Goal: Task Accomplishment & Management: Use online tool/utility

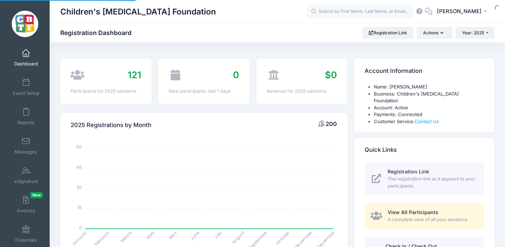
select select
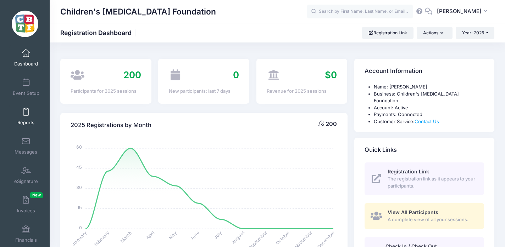
click at [26, 114] on span at bounding box center [26, 112] width 0 height 8
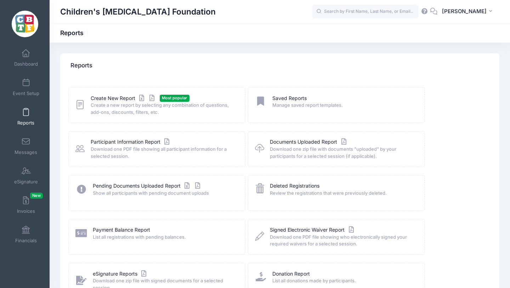
click at [26, 113] on span at bounding box center [26, 112] width 0 height 8
click at [118, 99] on link "Create New Report" at bounding box center [124, 98] width 66 height 7
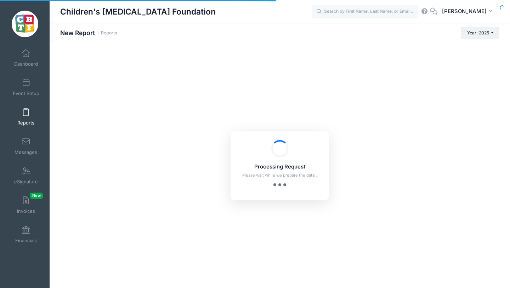
checkbox input "true"
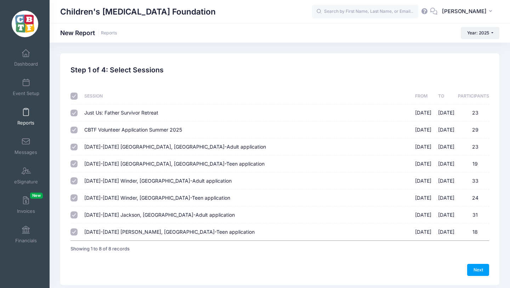
click at [75, 97] on input "checkbox" at bounding box center [74, 96] width 7 height 7
checkbox input "false"
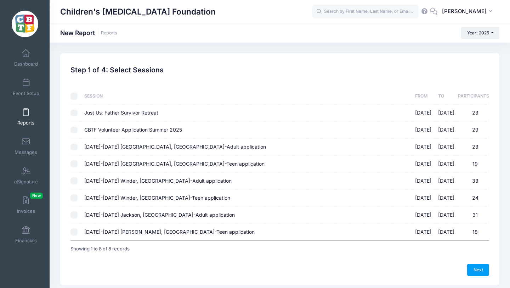
checkbox input "false"
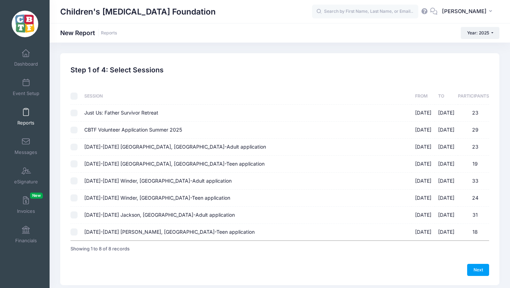
click at [73, 214] on input "August 18-23 Jackson, MI-Adult application 08/18/2025 - 08/23/2025 31" at bounding box center [74, 214] width 7 height 7
checkbox input "true"
click at [478, 268] on link "Next" at bounding box center [478, 270] width 22 height 12
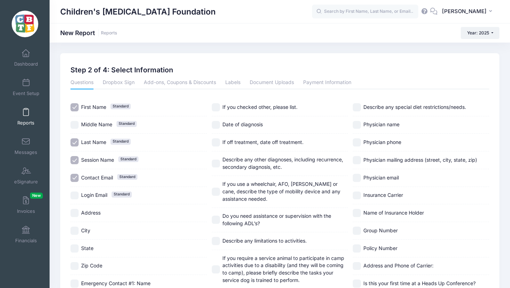
click at [75, 195] on input "Login Email Standard" at bounding box center [75, 195] width 8 height 8
checkbox input "true"
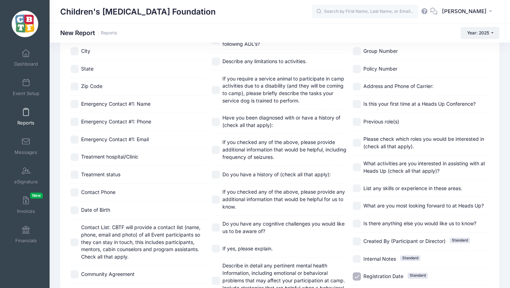
scroll to position [426, 0]
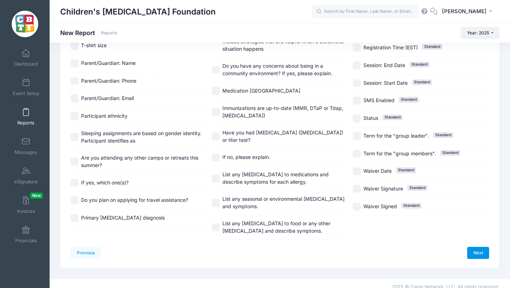
click at [478, 247] on link "Next" at bounding box center [478, 253] width 22 height 12
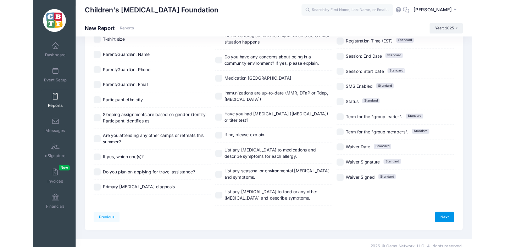
scroll to position [0, 0]
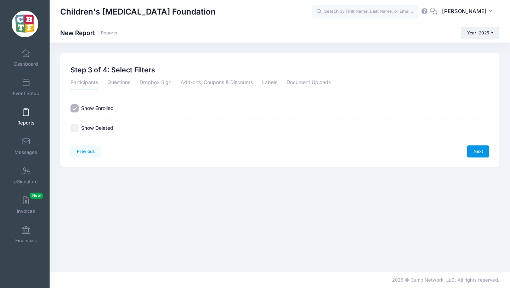
click at [477, 150] on link "Next" at bounding box center [478, 151] width 22 height 12
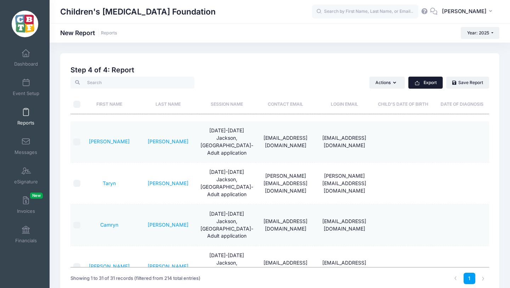
click at [428, 85] on button "Export" at bounding box center [426, 83] width 34 height 12
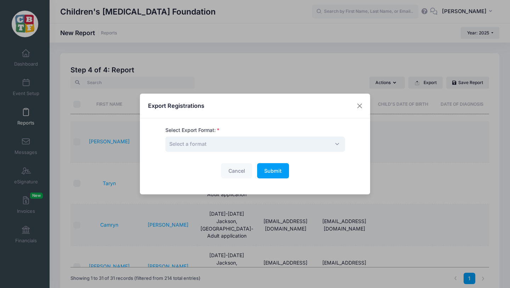
click at [230, 144] on span "Select a format" at bounding box center [256, 143] width 180 height 15
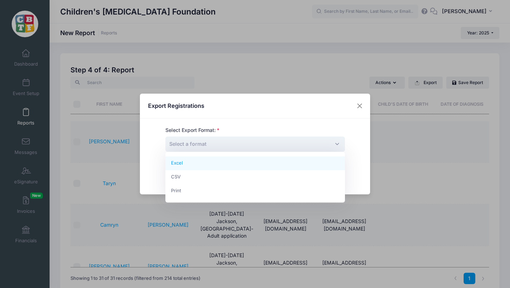
select select "excel"
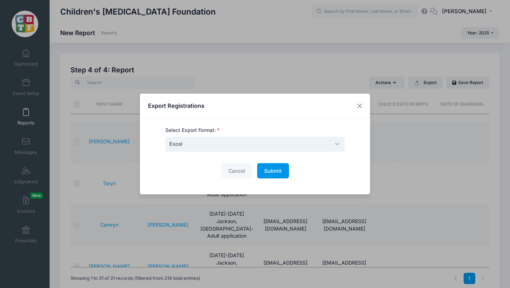
click at [272, 169] on span "Submit" at bounding box center [272, 171] width 17 height 6
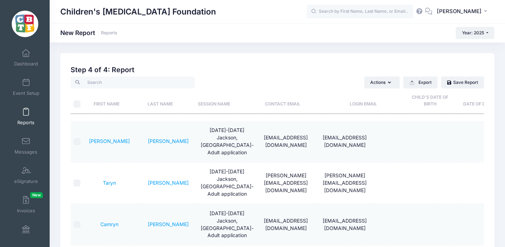
click at [26, 113] on span at bounding box center [26, 112] width 0 height 8
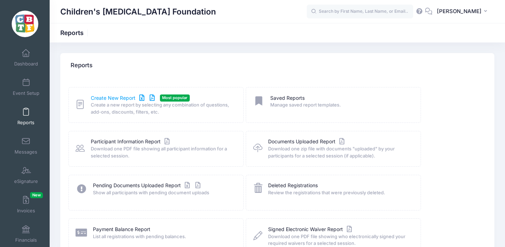
click at [103, 99] on link "Create New Report" at bounding box center [124, 98] width 66 height 7
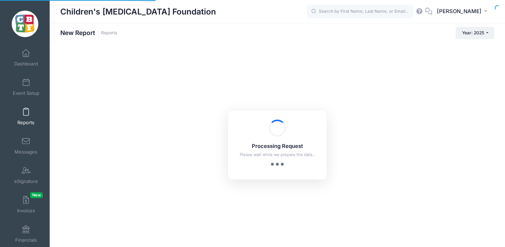
checkbox input "true"
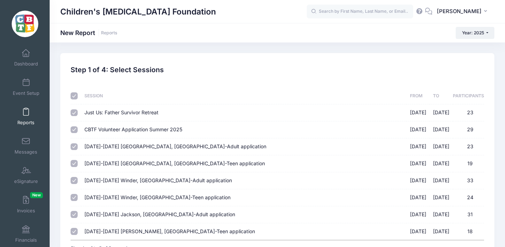
click at [74, 96] on input "checkbox" at bounding box center [74, 96] width 7 height 7
checkbox input "false"
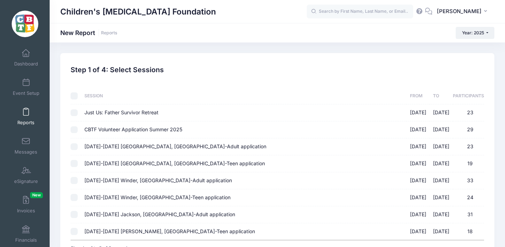
checkbox input "false"
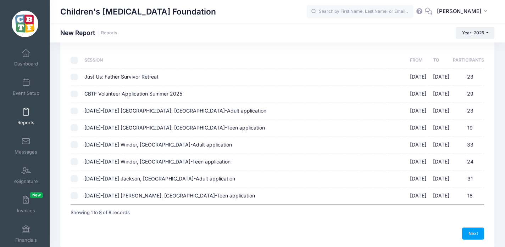
scroll to position [37, 0]
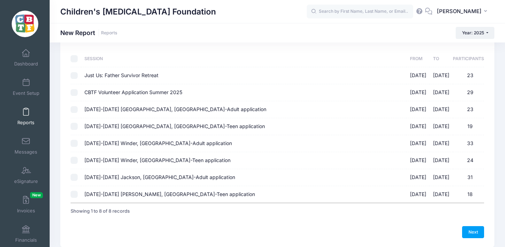
click at [75, 195] on input "[DATE]-[DATE] [PERSON_NAME], [GEOGRAPHIC_DATA]-Teen application [DATE] - [DATE]…" at bounding box center [74, 194] width 7 height 7
checkbox input "true"
click at [476, 230] on link "Next" at bounding box center [473, 232] width 22 height 12
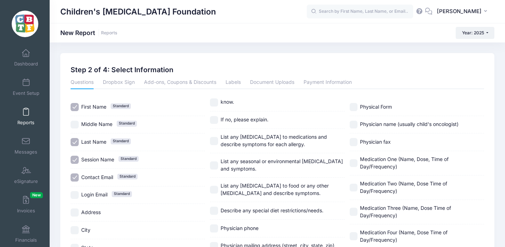
click at [75, 195] on input "Login Email Standard" at bounding box center [75, 195] width 8 height 8
checkbox input "true"
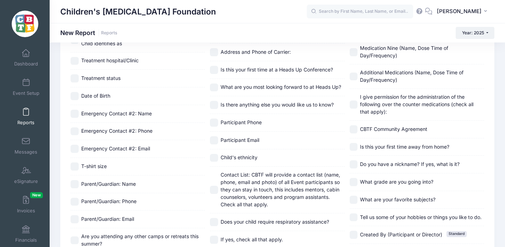
scroll to position [302, 0]
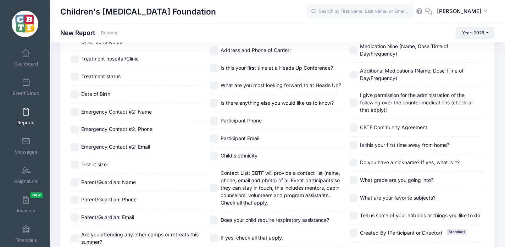
click at [214, 138] on input "Participant Email" at bounding box center [214, 139] width 8 height 8
checkbox input "true"
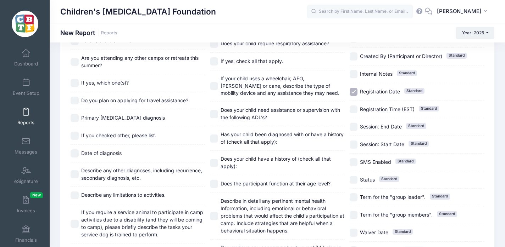
scroll to position [581, 0]
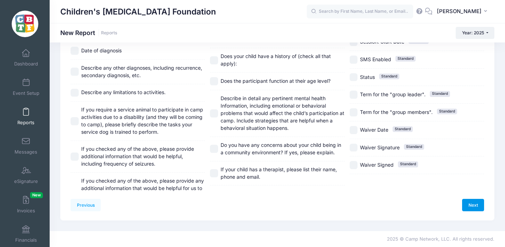
click at [476, 204] on link "Next" at bounding box center [473, 205] width 22 height 12
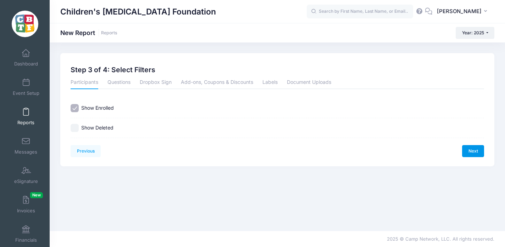
scroll to position [0, 0]
click at [472, 152] on link "Next" at bounding box center [473, 151] width 22 height 12
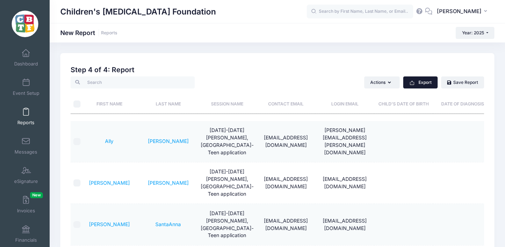
click at [421, 82] on button "Export" at bounding box center [420, 83] width 34 height 12
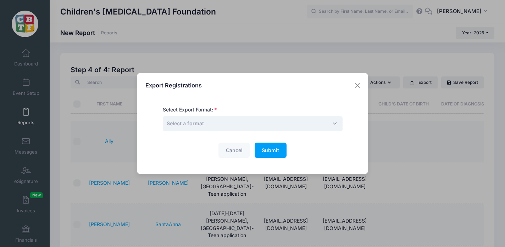
click at [242, 124] on span "Select a format" at bounding box center [253, 123] width 180 height 15
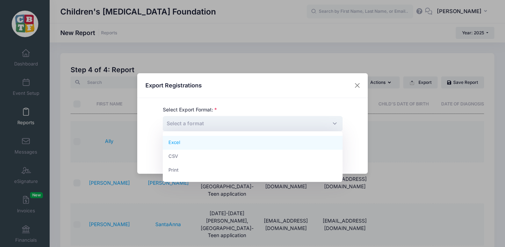
select select "excel"
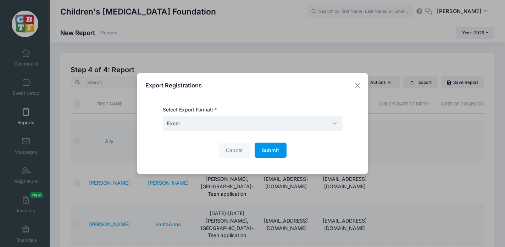
click at [267, 149] on span "Submit" at bounding box center [270, 150] width 17 height 6
